Goal: Task Accomplishment & Management: Use online tool/utility

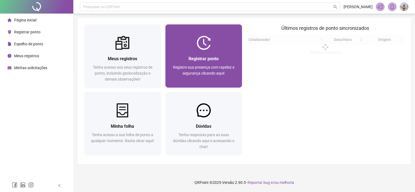
click at [216, 61] on span "Registrar ponto" at bounding box center [203, 58] width 30 height 5
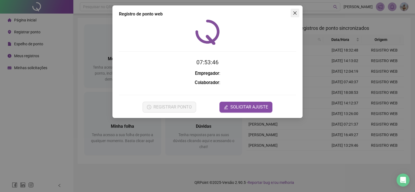
click at [297, 11] on icon "close" at bounding box center [295, 13] width 4 height 4
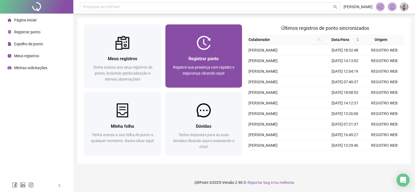
click at [225, 44] on div at bounding box center [203, 43] width 77 height 14
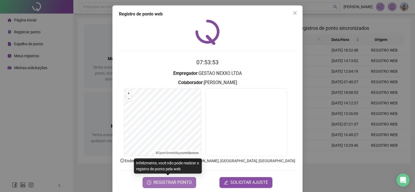
click at [177, 185] on span "REGISTRAR PONTO" at bounding box center [172, 182] width 38 height 7
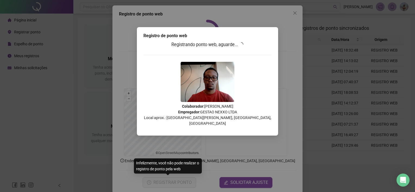
click at [177, 185] on body "Página inicial Registrar ponto Espelho de ponto Meus registros Minhas solicitaç…" at bounding box center [207, 96] width 415 height 192
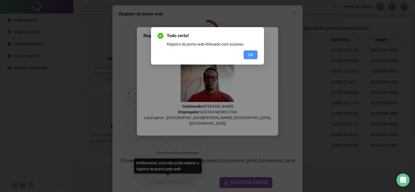
click at [247, 54] on button "OK" at bounding box center [251, 55] width 14 height 9
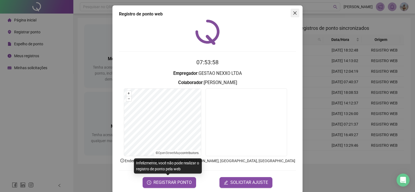
click at [293, 12] on icon "close" at bounding box center [294, 12] width 3 height 3
